Goal: Transaction & Acquisition: Book appointment/travel/reservation

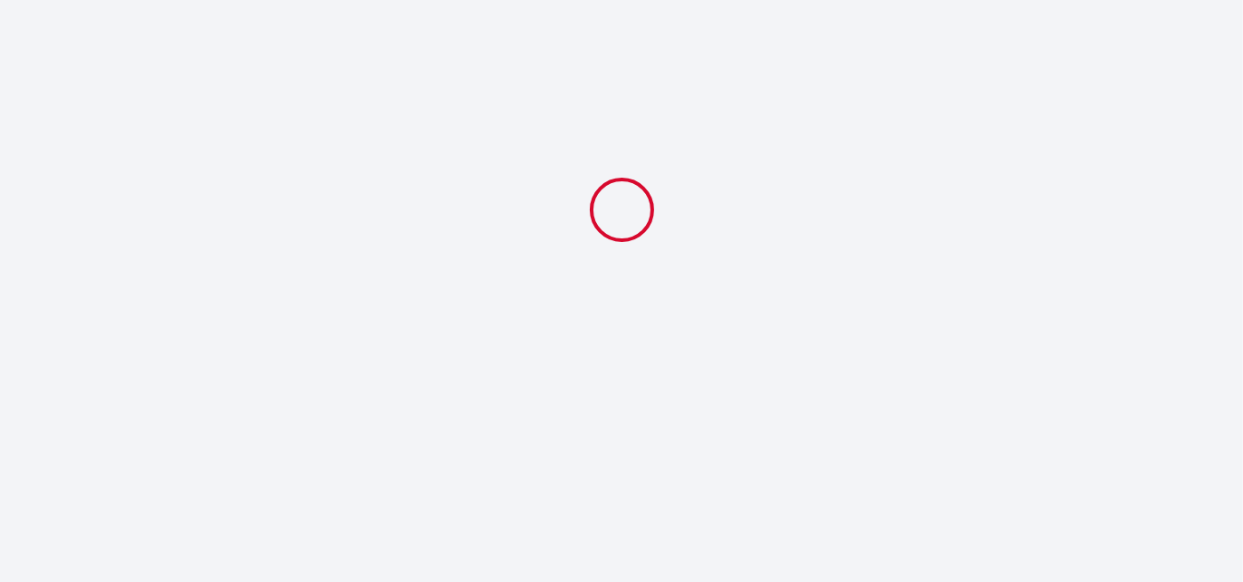
select select
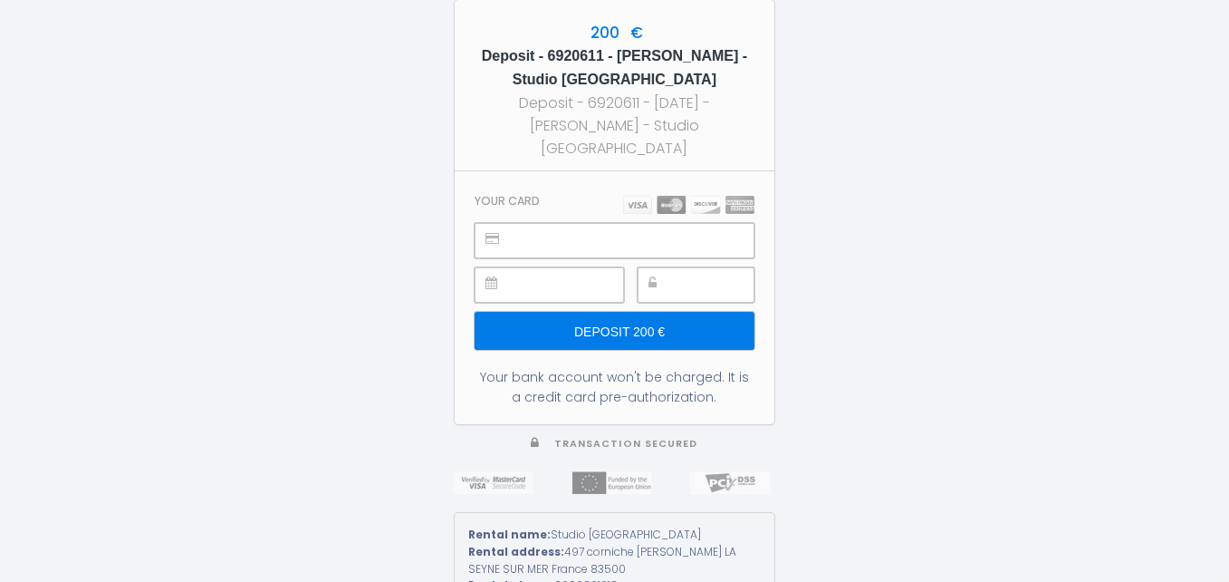
click at [628, 322] on input "Deposit 200 €" at bounding box center [615, 331] width 280 height 38
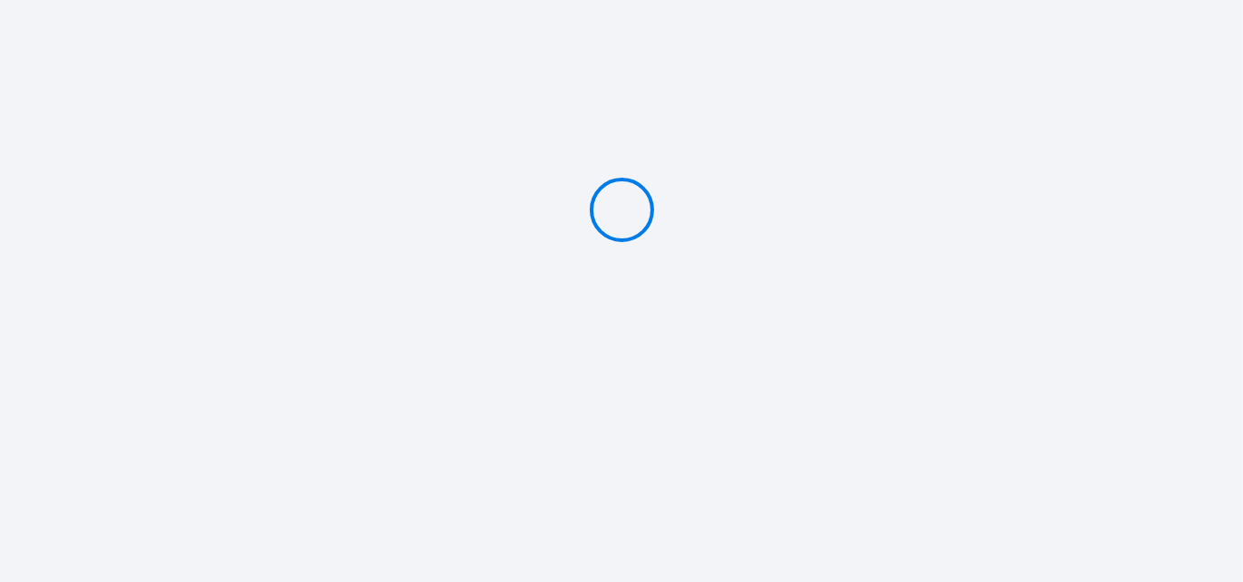
type input "Deposit 200 €"
